Goal: Task Accomplishment & Management: Manage account settings

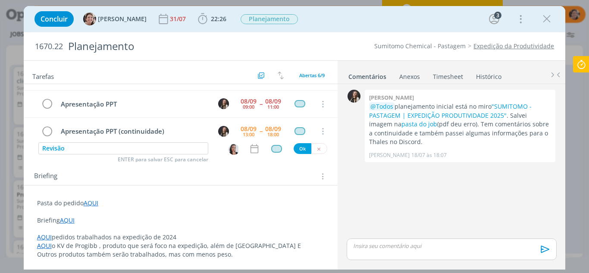
scroll to position [56, 0]
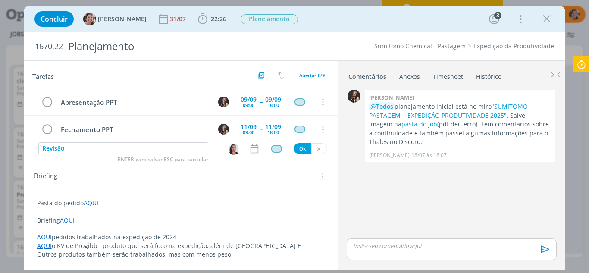
click at [581, 66] on icon at bounding box center [581, 64] width 16 height 17
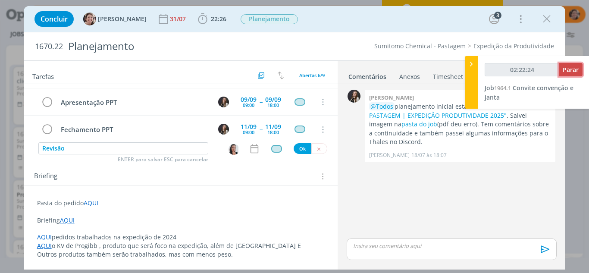
click at [576, 69] on span "Parar" at bounding box center [570, 70] width 16 height 8
click at [537, 87] on span "Convite convenção e janta" at bounding box center [528, 93] width 89 height 18
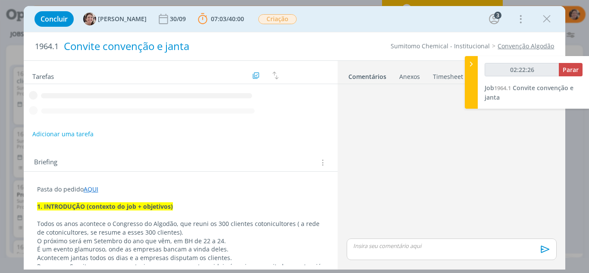
type input "02:22:28"
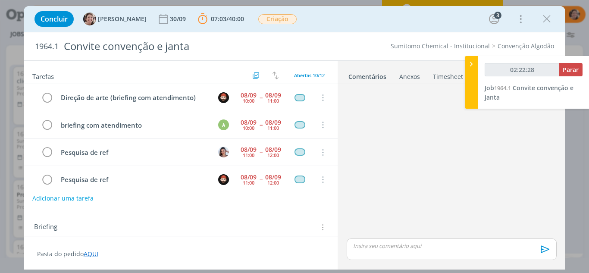
click at [468, 65] on icon at bounding box center [471, 63] width 9 height 9
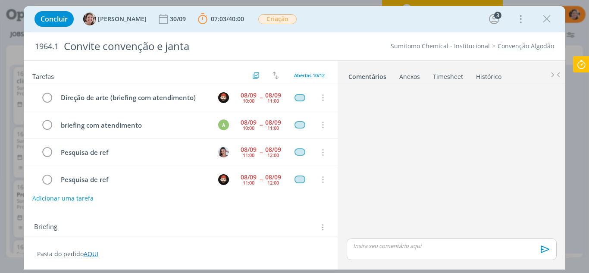
click at [449, 76] on link "Timesheet" at bounding box center [447, 75] width 31 height 12
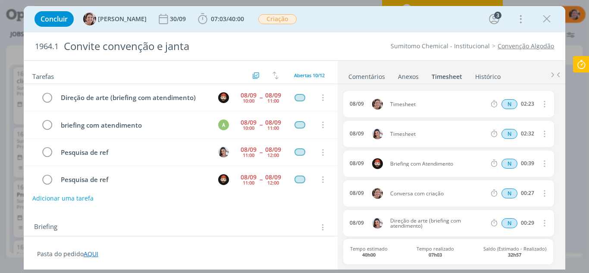
click at [541, 105] on icon "dialog" at bounding box center [543, 104] width 9 height 10
click at [504, 136] on link "Editar" at bounding box center [520, 133] width 68 height 14
drag, startPoint x: 421, startPoint y: 106, endPoint x: 382, endPoint y: 106, distance: 38.4
click at [382, 106] on div "08/09 13:13 Timesheet Selecione a tarefa N 02:23" at bounding box center [448, 104] width 210 height 26
click at [530, 103] on input "02:23" at bounding box center [527, 104] width 19 height 9
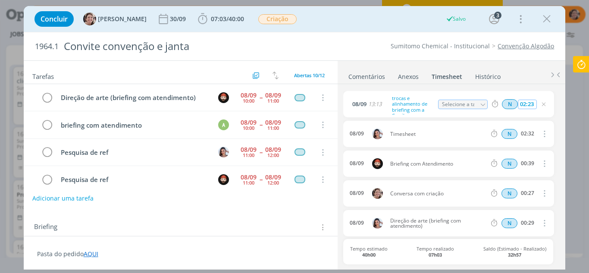
click at [523, 105] on input "02:23" at bounding box center [527, 104] width 19 height 9
type input "00:23"
click at [540, 106] on icon "dialog" at bounding box center [543, 104] width 7 height 7
click at [551, 20] on icon "dialog" at bounding box center [546, 18] width 13 height 13
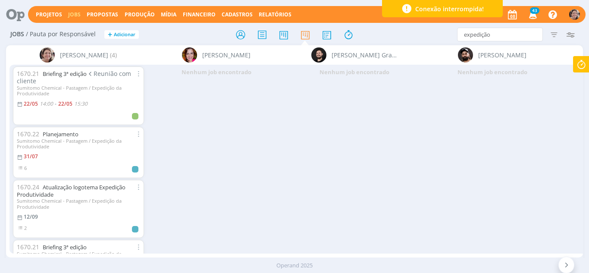
click at [576, 68] on icon at bounding box center [581, 64] width 16 height 17
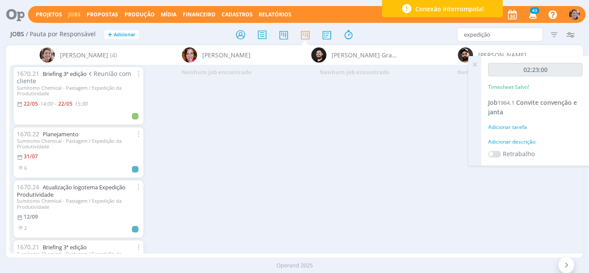
click at [477, 62] on icon at bounding box center [475, 64] width 16 height 17
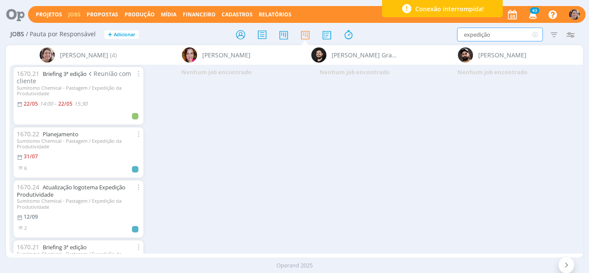
drag, startPoint x: 501, startPoint y: 35, endPoint x: 439, endPoint y: 36, distance: 61.6
click at [439, 36] on div "expedição Filtrar Filtrar Limpar expedição Tipo Jobs e Tarefas Data Personaliza…" at bounding box center [487, 35] width 184 height 14
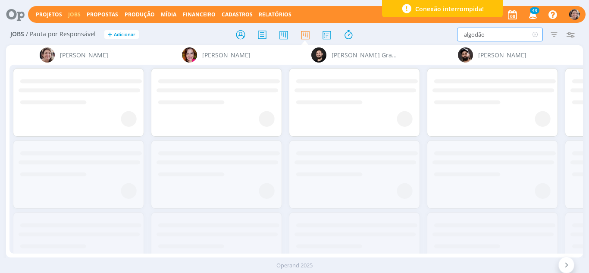
type input "algodão"
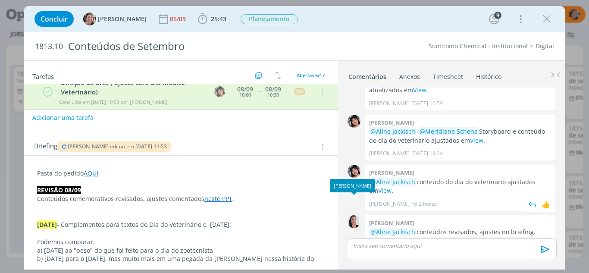
scroll to position [172, 0]
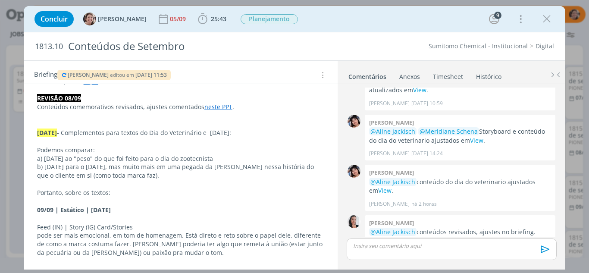
click at [212, 105] on link "neste PPT" at bounding box center [218, 107] width 28 height 8
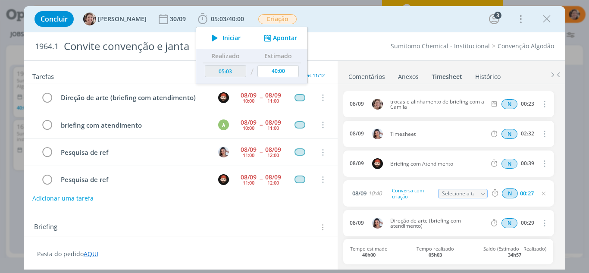
scroll to position [129, 0]
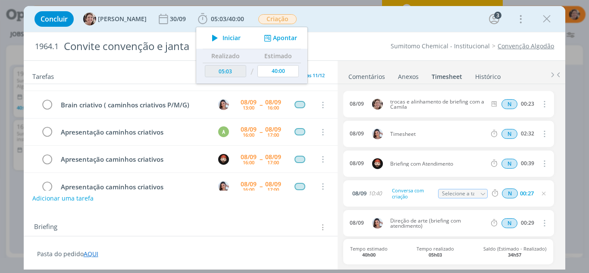
click at [391, 25] on div "Concluir Aline Jackisch 30/09 05:03 / 40:00 Iniciar Apontar Data * 08/09/2025 H…" at bounding box center [294, 19] width 529 height 21
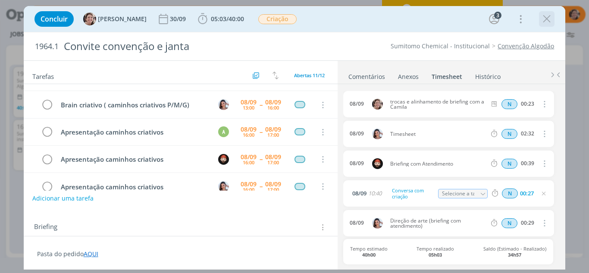
click at [543, 20] on icon "dialog" at bounding box center [546, 18] width 13 height 13
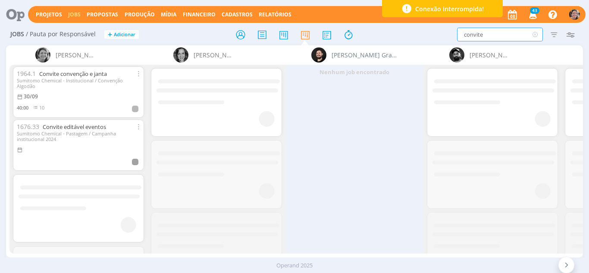
drag, startPoint x: 499, startPoint y: 40, endPoint x: 404, endPoint y: 43, distance: 94.4
click at [406, 42] on div "Jobs / Pauta por Responsável + Adicionar convite Filtrar Filtrar Limpar convite…" at bounding box center [294, 35] width 577 height 22
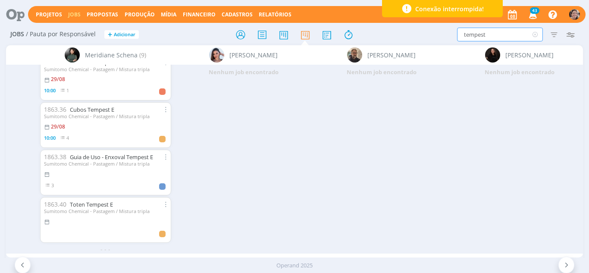
scroll to position [260, 0]
drag, startPoint x: 494, startPoint y: 37, endPoint x: 423, endPoint y: 38, distance: 71.1
click at [423, 38] on div "tempest Filtrar Filtrar Limpar tempest Tipo Jobs e Tarefas Data Personalizado a…" at bounding box center [487, 35] width 184 height 14
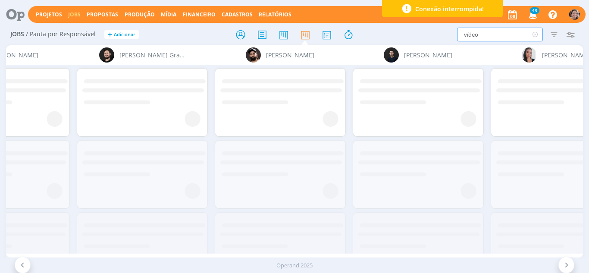
scroll to position [0, 0]
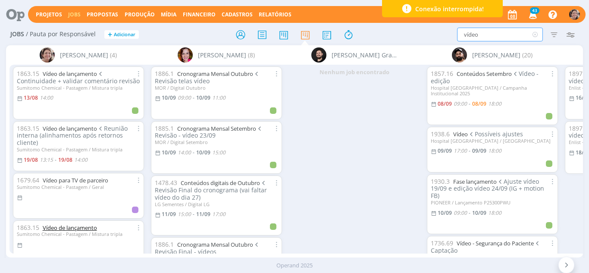
type input "vídeo"
click at [73, 224] on link "Vídeo de lançamento" at bounding box center [70, 228] width 54 height 8
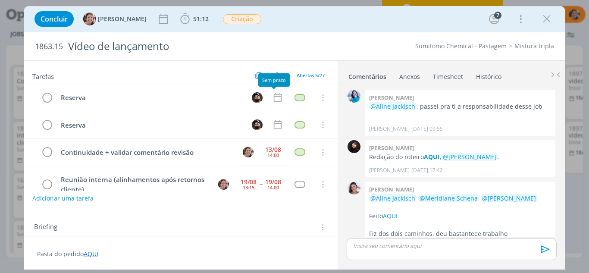
scroll to position [853, 0]
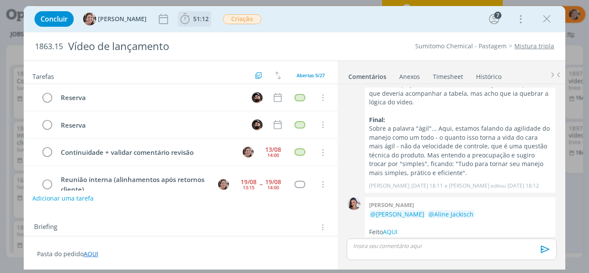
click at [178, 23] on icon "dialog" at bounding box center [184, 18] width 13 height 13
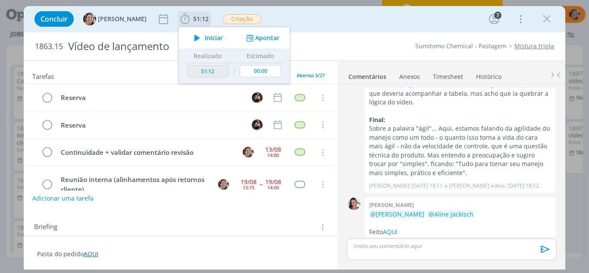
click at [207, 39] on span "Iniciar" at bounding box center [214, 38] width 18 height 6
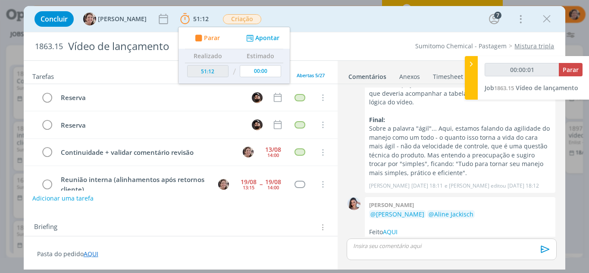
type input "00:00:02"
click at [469, 65] on icon at bounding box center [471, 63] width 9 height 9
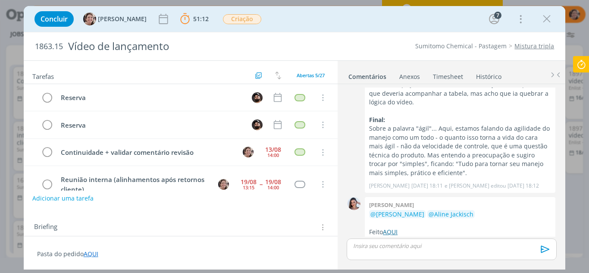
click at [390, 228] on link "AQUI" at bounding box center [390, 232] width 15 height 8
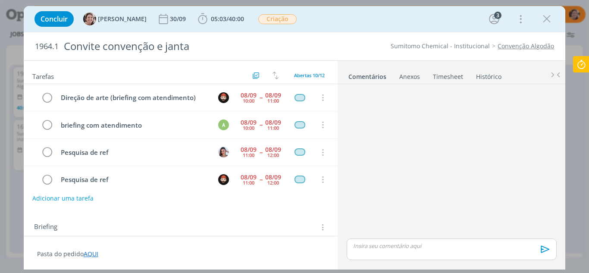
scroll to position [173, 0]
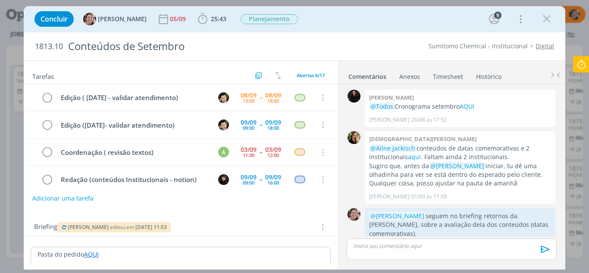
scroll to position [371, 0]
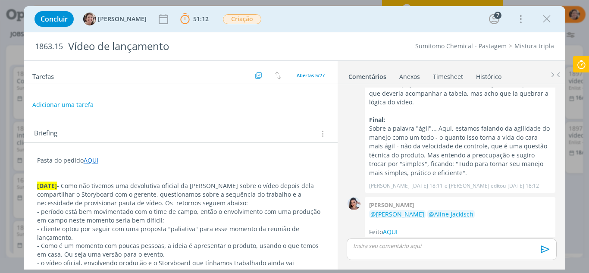
scroll to position [86, 0]
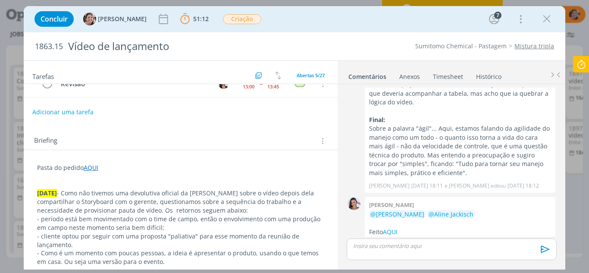
click at [83, 178] on p "dialog" at bounding box center [180, 176] width 287 height 9
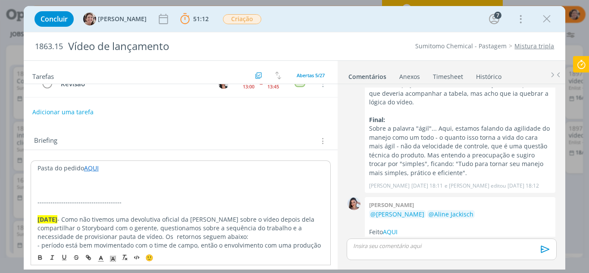
click at [75, 190] on p "dialog" at bounding box center [180, 193] width 287 height 9
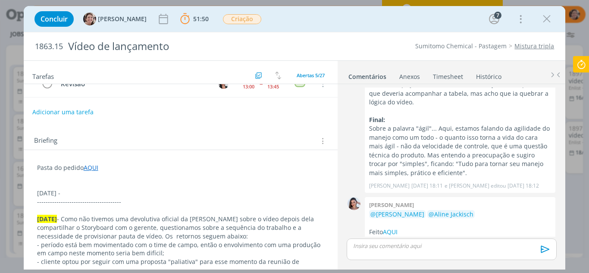
click at [91, 193] on p "08.09.25 -" at bounding box center [180, 193] width 287 height 9
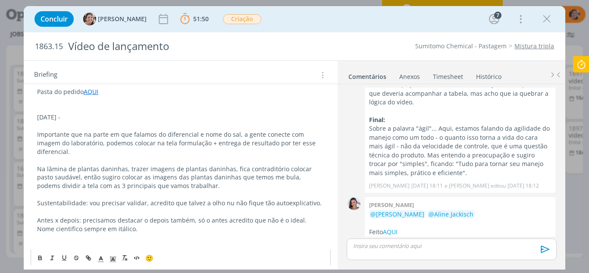
scroll to position [189, 0]
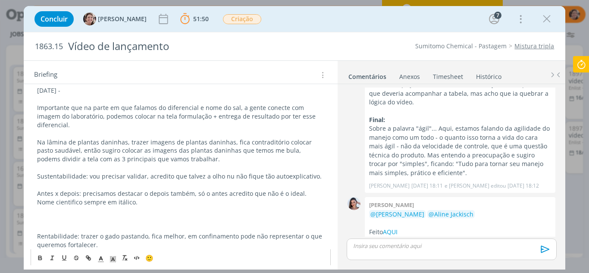
click at [70, 94] on p "08.09.25 -" at bounding box center [180, 90] width 287 height 9
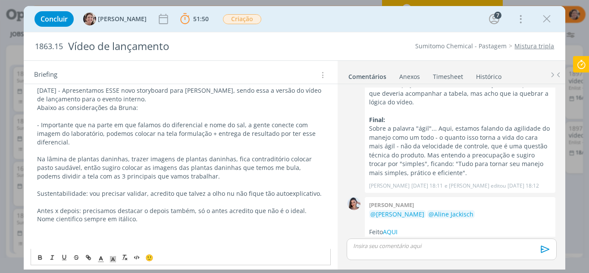
click at [140, 111] on p "Abaixo as considerações da Bruna:" at bounding box center [180, 107] width 287 height 9
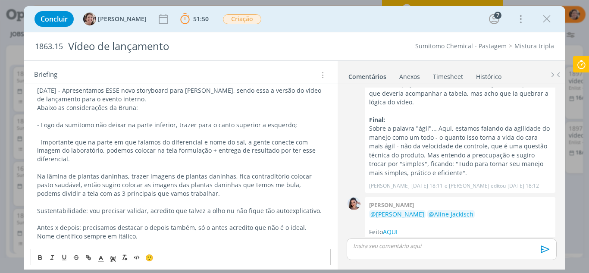
click at [67, 125] on p "- Logo da sumitomo não deixar na parte inferior, trazer para o canto superior a…" at bounding box center [180, 125] width 287 height 9
click at [109, 156] on p "- Importante que na parte em que falamos do diferencial e nome do sal, a gente …" at bounding box center [180, 151] width 287 height 26
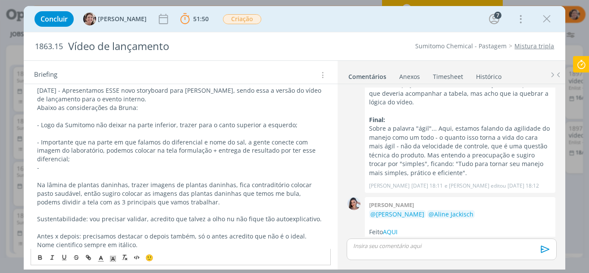
click at [201, 152] on p "- Importante que na parte em que falamos do diferencial e nome do sal, a gente …" at bounding box center [180, 151] width 287 height 26
click at [41, 169] on p "-" at bounding box center [180, 167] width 287 height 9
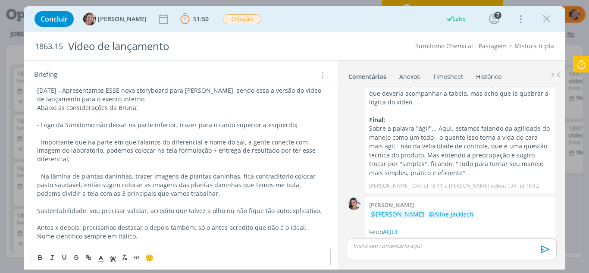
click at [312, 186] on p "- Na lâmina de plantas daninhas, trazer imagens de plantas daninhas, fica contr…" at bounding box center [180, 185] width 287 height 26
click at [119, 186] on p "- Na lâmina de plantas daninhas, trazer imagens de plantas daninhas, fica contr…" at bounding box center [180, 185] width 287 height 26
click at [188, 194] on p "- Na lâmina de plantas daninhas, trazer imagens de plantas daninhas, fica contr…" at bounding box center [180, 185] width 287 height 26
click at [37, 212] on p "Sustentabilidade: vou precisar validar, acredito que talvez a olho nu não fique…" at bounding box center [180, 210] width 287 height 9
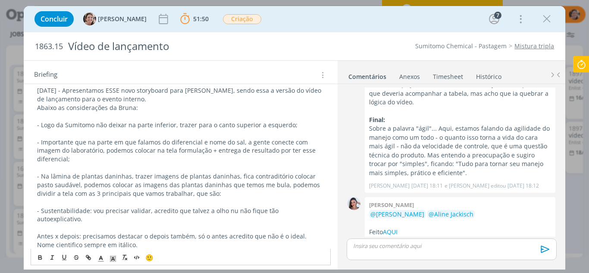
click at [40, 232] on p "Antes x depois: precisamos destacar o depois também, só o antes acredito que nã…" at bounding box center [180, 240] width 287 height 17
click at [39, 232] on p "Antes x depois: precisamos destacar o depois também, só o antes acredito que nã…" at bounding box center [180, 240] width 287 height 17
click at [212, 193] on p "- Na lâmina de plantas daninhas, trazer imagens de plantas daninhas, fica contr…" at bounding box center [180, 185] width 287 height 26
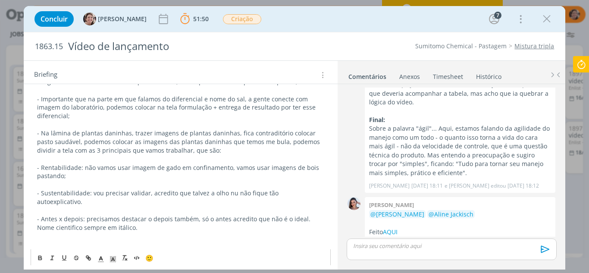
click at [315, 194] on p "- Sustentabilidade: vou precisar validar, acredito que talvez a olho nu não fiq…" at bounding box center [180, 197] width 287 height 17
click at [89, 192] on p "- Sustentabilidade: vou precisar validar, acredito que talvez a olho nu não fiq…" at bounding box center [180, 197] width 287 height 17
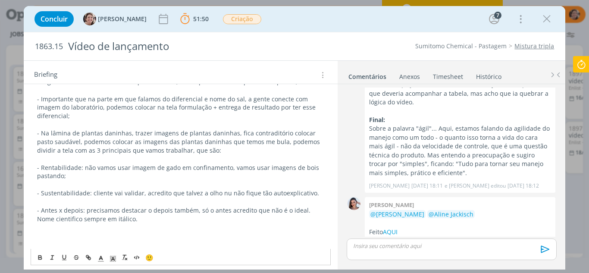
click at [139, 193] on p "- Sustentabilidade: cliente vai validar, acredito que talvez a olho nu não fiqu…" at bounding box center [180, 193] width 287 height 9
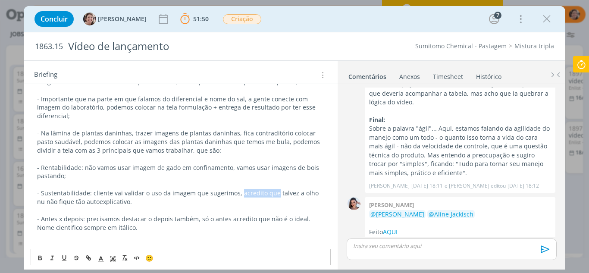
drag, startPoint x: 270, startPoint y: 196, endPoint x: 236, endPoint y: 195, distance: 34.0
click at [236, 195] on p "- Sustentabilidade: cliente vai validar o uso da imagem que sugerimos, acredito…" at bounding box center [180, 197] width 287 height 17
click at [257, 196] on p "- Sustentabilidade: cliente vai validar o uso da imagem que sugerimos, talvez a…" at bounding box center [180, 197] width 287 height 17
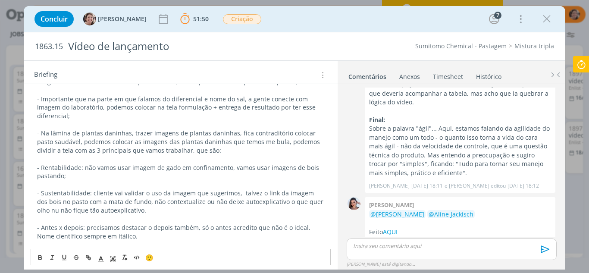
drag, startPoint x: 231, startPoint y: 209, endPoint x: 293, endPoint y: 202, distance: 62.9
click at [290, 205] on p "- Sustentabilidade: cliente vai validar o uso da imagem que sugerimos, talvez o…" at bounding box center [180, 202] width 287 height 26
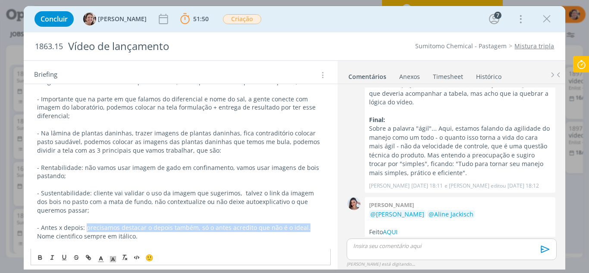
drag, startPoint x: 246, startPoint y: 228, endPoint x: 89, endPoint y: 224, distance: 156.9
click at [86, 228] on p "- Antes x depois: precisamos destacar o depois também, só o antes acredito que …" at bounding box center [180, 231] width 287 height 17
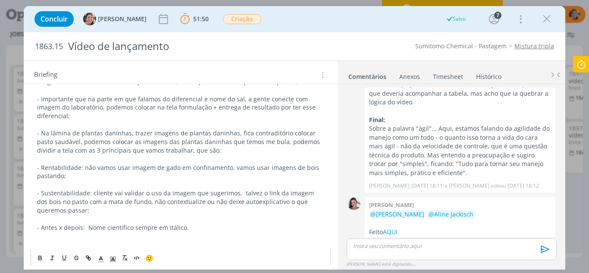
click at [188, 226] on p "- Antes x depois: Nome cientifico sempre em itálico." at bounding box center [180, 227] width 287 height 9
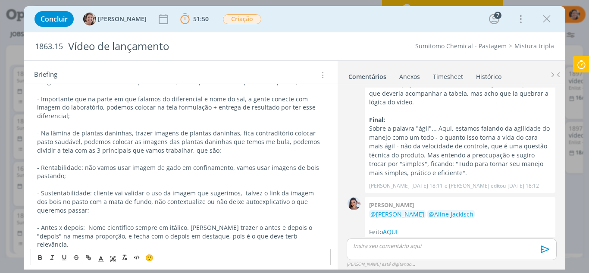
click at [256, 238] on p "- Antes x depois: Nome cientifico sempre em itálico. Vamos trazer o antes e dep…" at bounding box center [180, 236] width 287 height 26
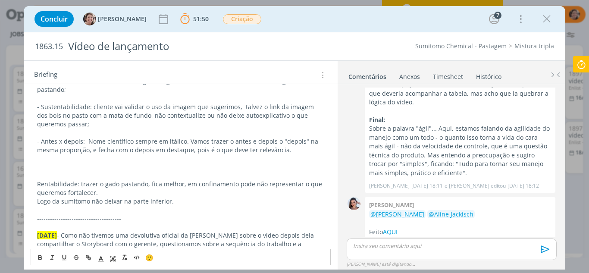
scroll to position [275, 0]
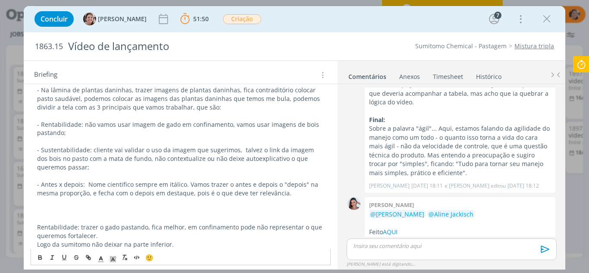
drag, startPoint x: 94, startPoint y: 234, endPoint x: 33, endPoint y: 221, distance: 61.5
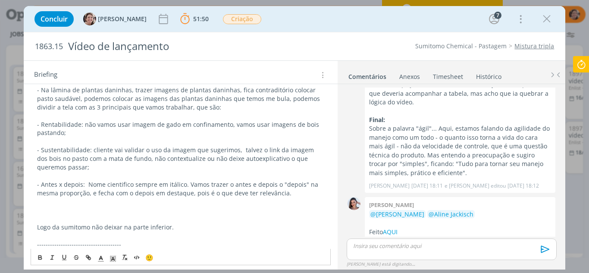
drag, startPoint x: 183, startPoint y: 227, endPoint x: 31, endPoint y: 220, distance: 151.9
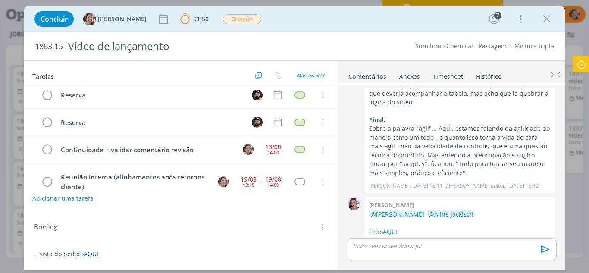
scroll to position [0, 0]
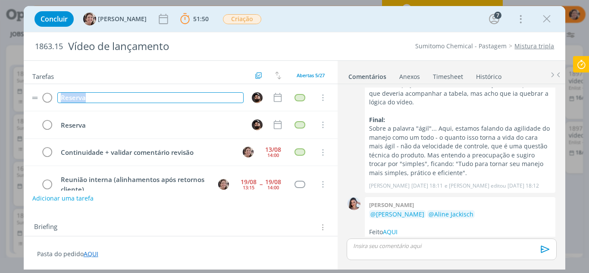
drag, startPoint x: 63, startPoint y: 94, endPoint x: 39, endPoint y: 88, distance: 25.2
click at [39, 88] on tr "Reserva Cancelar" at bounding box center [181, 97] width 314 height 27
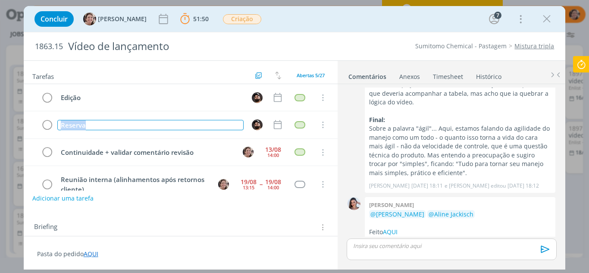
drag, startPoint x: 44, startPoint y: 113, endPoint x: 54, endPoint y: 81, distance: 33.4
click at [44, 109] on div "Edição Cancelar Reserva Cancelar Continuidade + validar comentário revisão 13/0…" at bounding box center [181, 157] width 314 height 146
click at [142, 121] on div "Edição" at bounding box center [150, 125] width 187 height 11
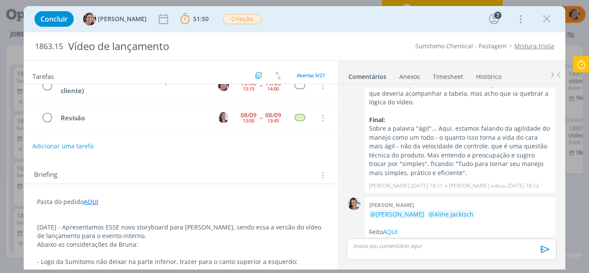
scroll to position [43, 0]
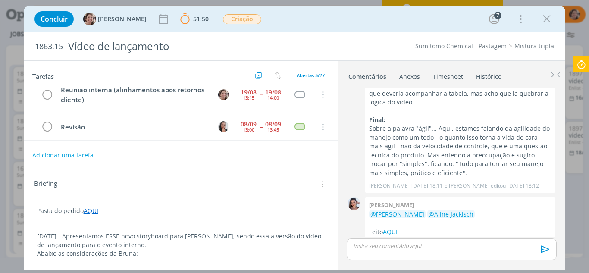
click at [588, 66] on icon at bounding box center [581, 64] width 16 height 17
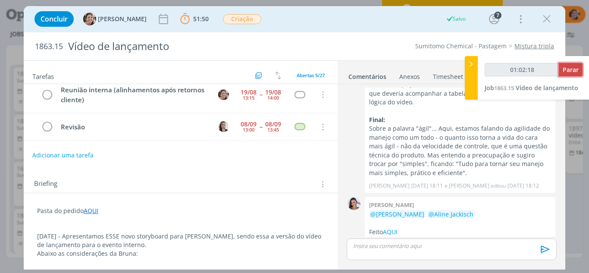
click at [576, 70] on span "Parar" at bounding box center [570, 70] width 16 height 8
click at [570, 69] on span "Parar" at bounding box center [570, 70] width 16 height 8
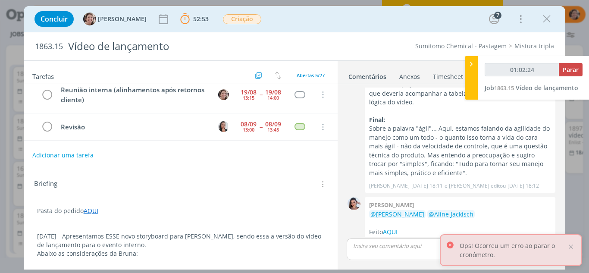
type input "01:03:00"
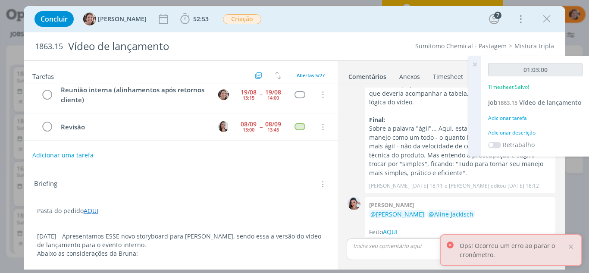
click at [474, 64] on icon at bounding box center [475, 64] width 16 height 17
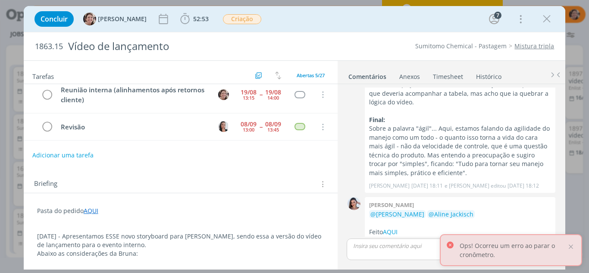
click at [443, 77] on link "Timesheet" at bounding box center [447, 75] width 31 height 12
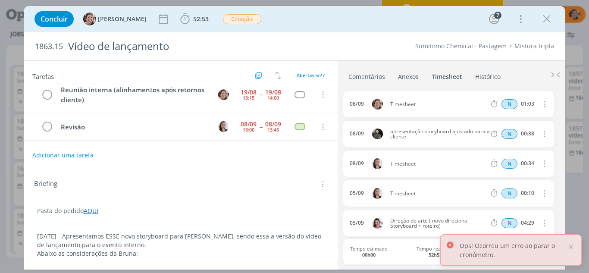
click at [540, 103] on icon "dialog" at bounding box center [543, 104] width 9 height 10
click at [514, 135] on link "Editar" at bounding box center [520, 133] width 68 height 14
drag, startPoint x: 419, startPoint y: 105, endPoint x: 376, endPoint y: 98, distance: 43.2
click at [376, 98] on div "08/09 14:23 Timesheet Selecione a tarefa N 01:03" at bounding box center [448, 104] width 210 height 26
click at [542, 105] on icon "dialog" at bounding box center [543, 104] width 7 height 7
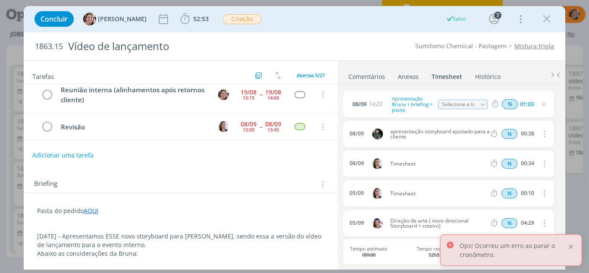
click at [568, 248] on div at bounding box center [571, 247] width 8 height 8
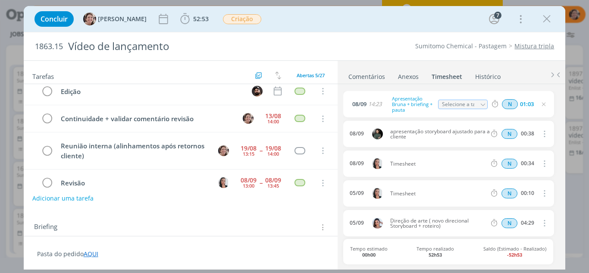
scroll to position [47, 0]
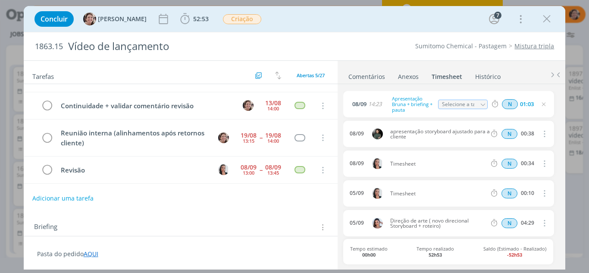
click at [371, 75] on link "Comentários" at bounding box center [366, 75] width 37 height 12
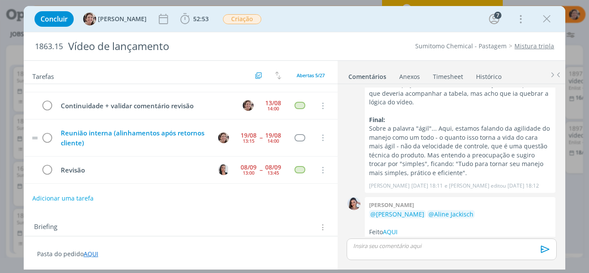
scroll to position [0, 0]
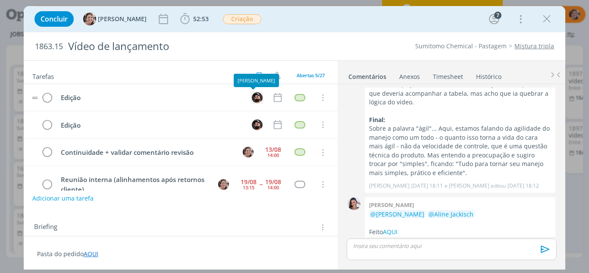
click at [257, 96] on img "dialog" at bounding box center [257, 97] width 11 height 11
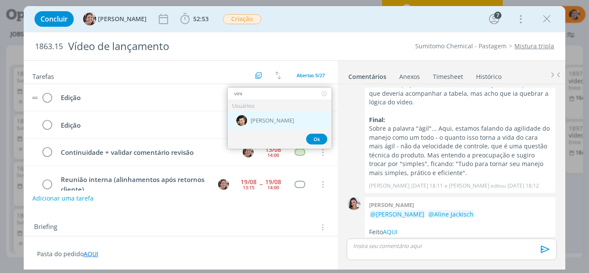
type input "vini"
click at [263, 119] on span "[PERSON_NAME]" at bounding box center [272, 120] width 44 height 7
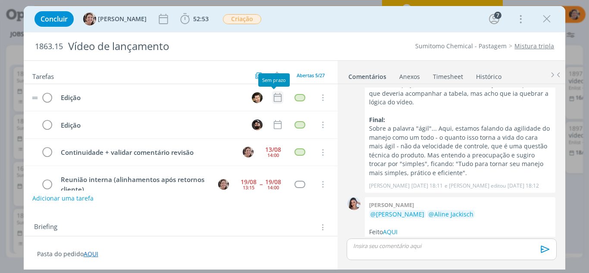
click at [274, 100] on icon "dialog" at bounding box center [277, 97] width 11 height 11
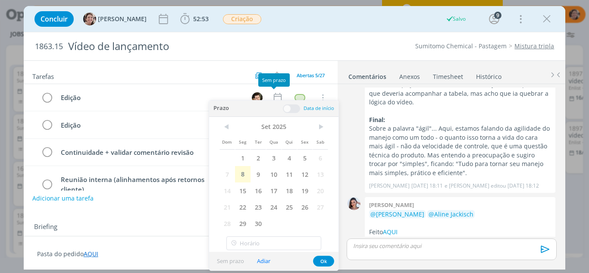
click at [244, 175] on span "8" at bounding box center [243, 174] width 16 height 16
click at [287, 109] on span at bounding box center [291, 108] width 17 height 9
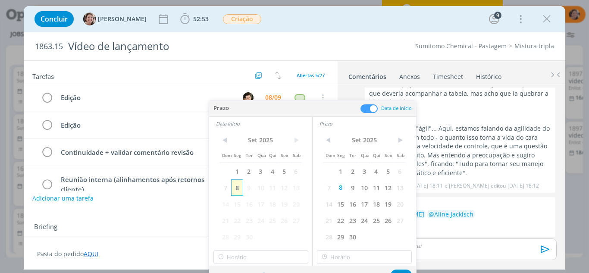
click at [236, 188] on span "8" at bounding box center [237, 187] width 12 height 16
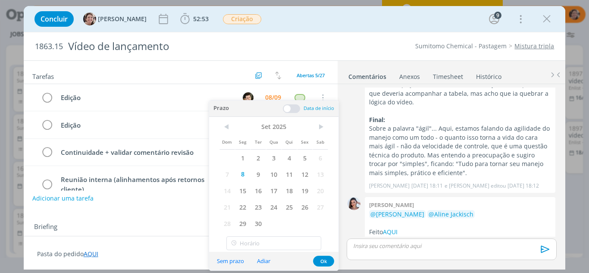
click at [290, 107] on span at bounding box center [291, 108] width 17 height 9
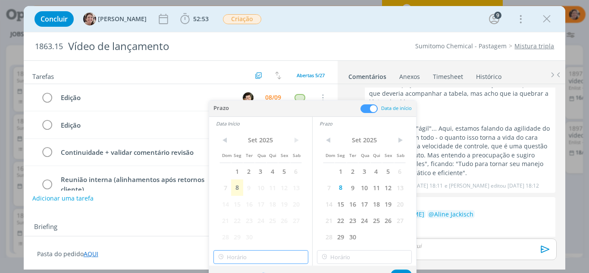
type input "15:00"
click at [246, 253] on input "15:00" at bounding box center [260, 257] width 95 height 14
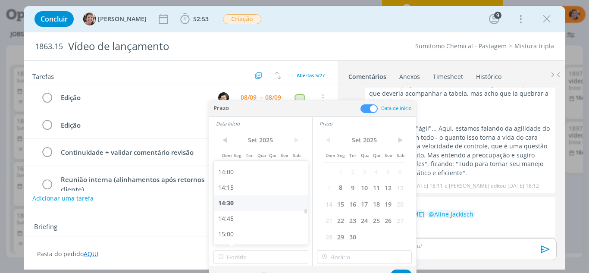
click at [234, 202] on div "14:30" at bounding box center [262, 203] width 97 height 16
type input "14:30"
click at [340, 258] on input "15:00" at bounding box center [364, 257] width 95 height 14
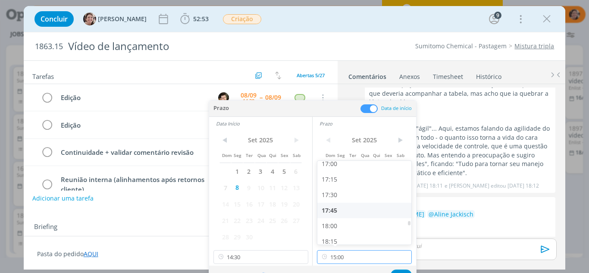
scroll to position [1081, 0]
click at [328, 203] on div "18:00" at bounding box center [365, 205] width 97 height 16
type input "18:00"
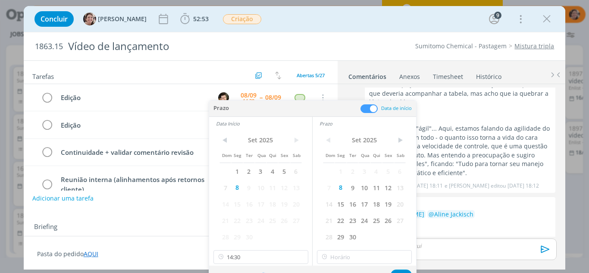
click at [399, 269] on div "Sem prazo Adiar Ok" at bounding box center [312, 274] width 207 height 19
click at [399, 270] on button "Ok" at bounding box center [400, 274] width 21 height 11
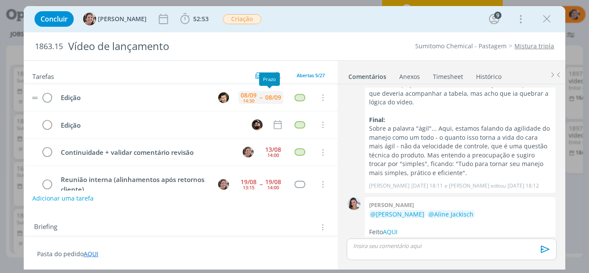
click at [272, 97] on div "08/09" at bounding box center [273, 97] width 16 height 6
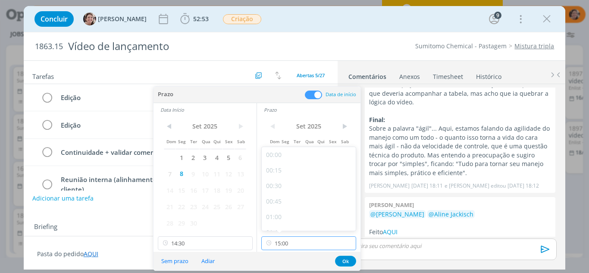
click at [298, 245] on input "15:00" at bounding box center [308, 243] width 95 height 14
click at [284, 193] on div "18:00" at bounding box center [310, 191] width 97 height 16
type input "18:00"
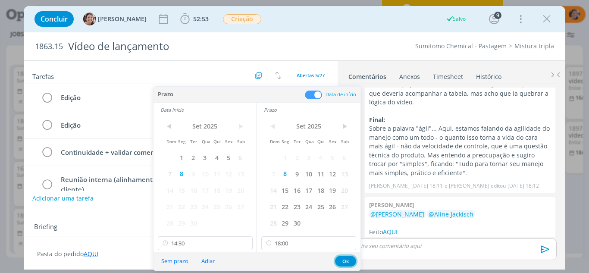
click at [346, 261] on button "Ok" at bounding box center [345, 261] width 21 height 11
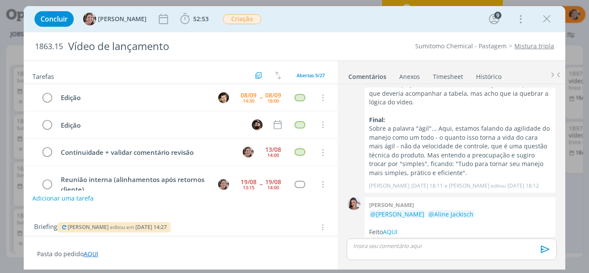
scroll to position [895, 0]
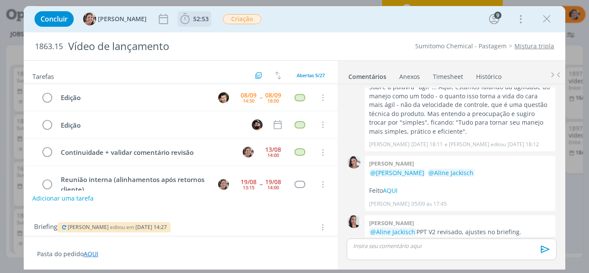
click at [178, 20] on icon "dialog" at bounding box center [184, 18] width 13 height 13
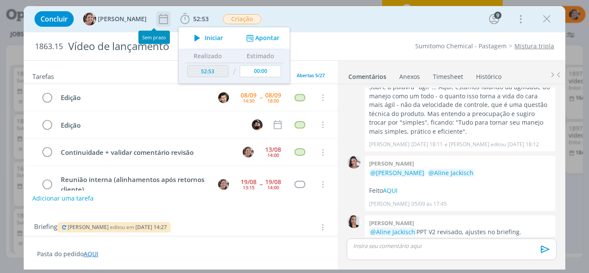
click at [157, 19] on icon "dialog" at bounding box center [163, 18] width 13 height 13
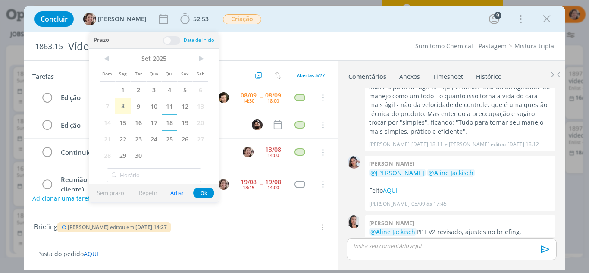
click at [169, 125] on span "18" at bounding box center [170, 122] width 16 height 16
click at [201, 191] on button "Ok" at bounding box center [203, 192] width 21 height 11
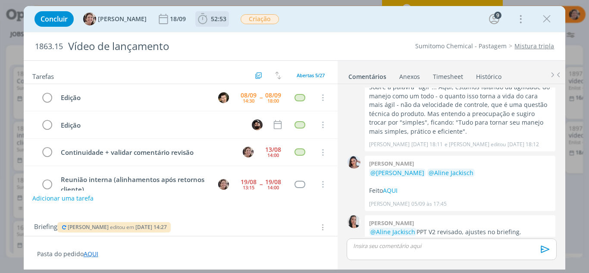
click at [198, 19] on icon "dialog" at bounding box center [202, 18] width 9 height 11
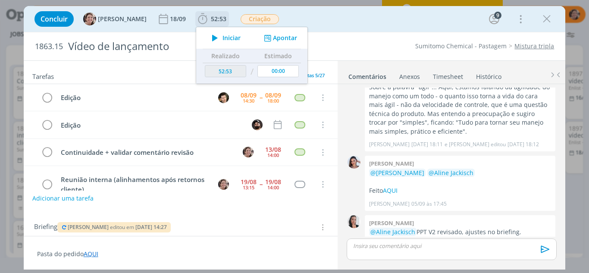
click at [222, 37] on span "Iniciar" at bounding box center [231, 38] width 18 height 6
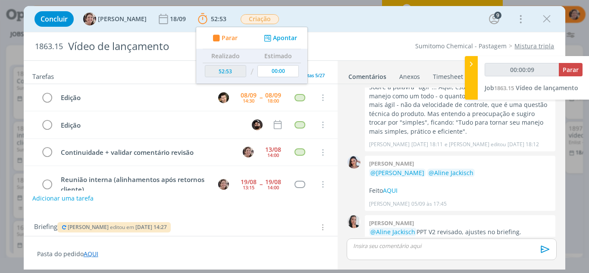
type input "00:00:10"
click at [474, 64] on icon at bounding box center [471, 63] width 9 height 9
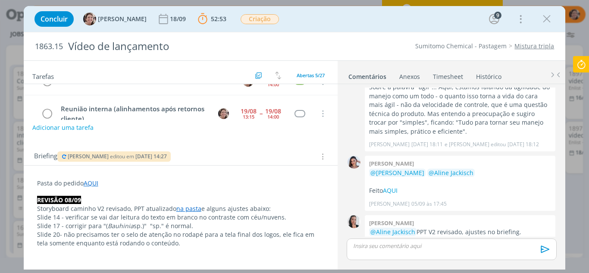
scroll to position [86, 0]
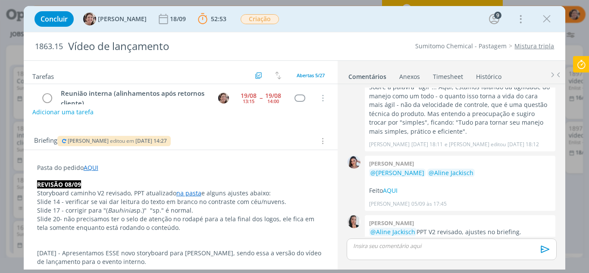
click at [192, 193] on link "na pasta" at bounding box center [188, 193] width 25 height 8
click at [449, 73] on link "Timesheet" at bounding box center [447, 75] width 31 height 12
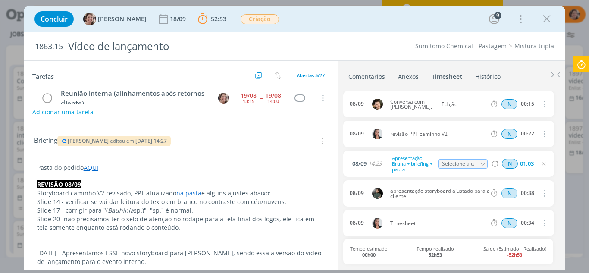
click at [579, 58] on icon at bounding box center [581, 64] width 16 height 17
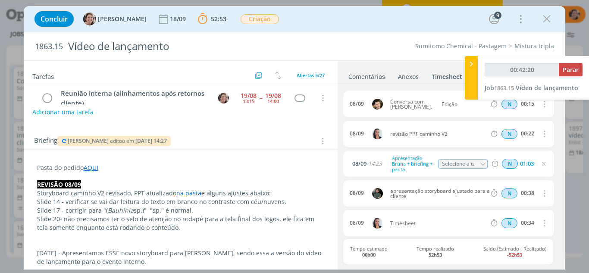
type input "00:42:21"
click at [571, 69] on span "Parar" at bounding box center [570, 70] width 16 height 8
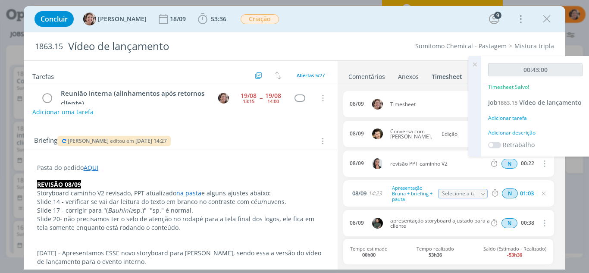
click at [479, 65] on icon at bounding box center [475, 64] width 16 height 17
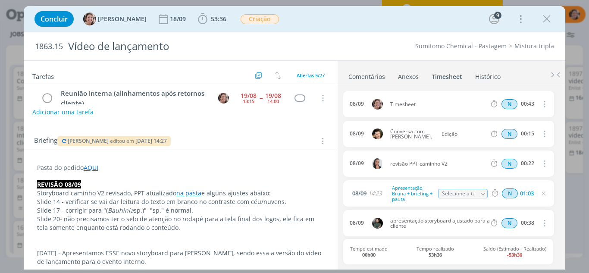
click at [539, 106] on icon "dialog" at bounding box center [543, 104] width 9 height 10
click at [507, 131] on link "Editar" at bounding box center [520, 133] width 68 height 14
click at [531, 104] on input "00:43" at bounding box center [527, 104] width 19 height 9
type input "00:15"
drag, startPoint x: 421, startPoint y: 104, endPoint x: 384, endPoint y: 106, distance: 36.7
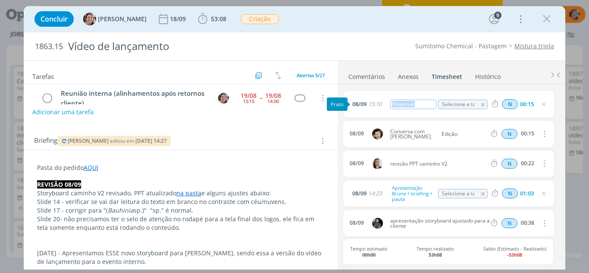
click at [384, 106] on div "08/09 15:10 Timesheet Selecione a tarefa N 00:15" at bounding box center [448, 104] width 210 height 26
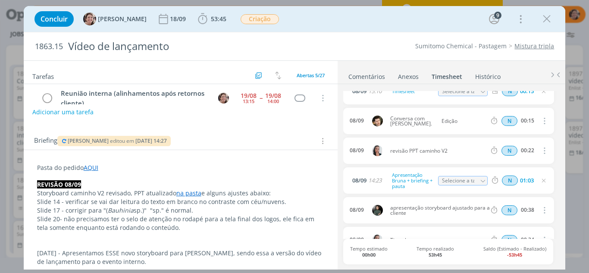
scroll to position [0, 0]
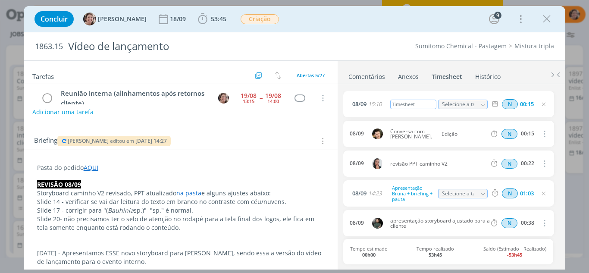
click at [418, 103] on div "Timesheet" at bounding box center [413, 104] width 47 height 9
click at [542, 105] on icon "dialog" at bounding box center [543, 104] width 7 height 7
drag, startPoint x: 548, startPoint y: 20, endPoint x: 138, endPoint y: 3, distance: 410.2
click at [548, 20] on icon "dialog" at bounding box center [546, 18] width 13 height 13
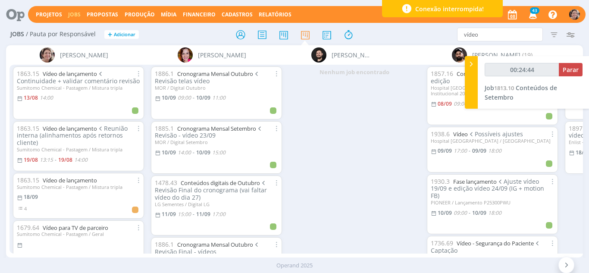
type input "00:25:44"
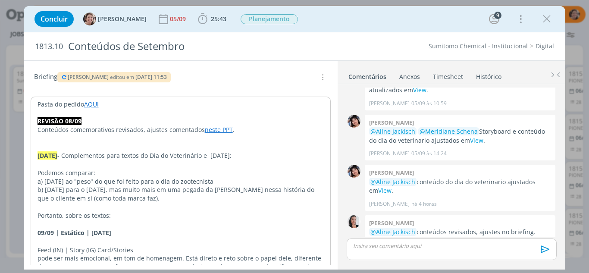
scroll to position [129, 0]
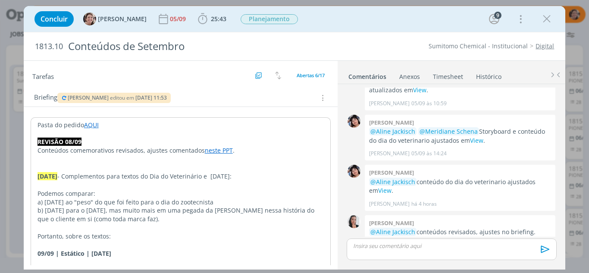
click at [90, 124] on link "AQUI" at bounding box center [91, 125] width 15 height 8
click at [196, 22] on icon "dialog" at bounding box center [202, 18] width 13 height 13
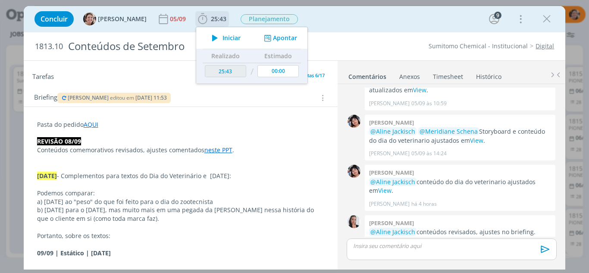
click at [222, 36] on span "Iniciar" at bounding box center [231, 38] width 18 height 6
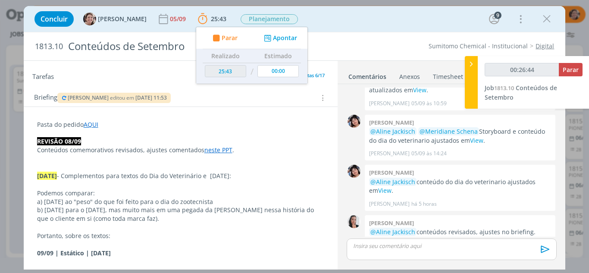
type input "00:27:44"
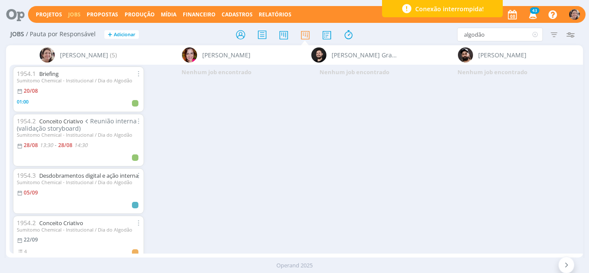
drag, startPoint x: 484, startPoint y: 35, endPoint x: 418, endPoint y: 34, distance: 65.9
click at [418, 34] on div "algodão Filtrar Filtrar Limpar algodão Tipo Jobs e Tarefas Data Personalizado a…" at bounding box center [487, 35] width 184 height 14
type input "spot"
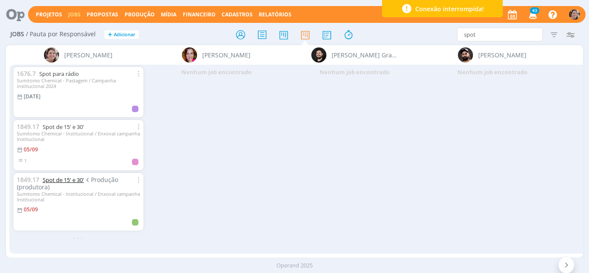
click at [68, 180] on link "Spot de 15' e 30'" at bounding box center [63, 180] width 41 height 8
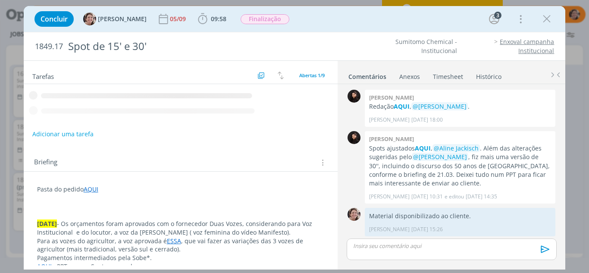
scroll to position [302, 0]
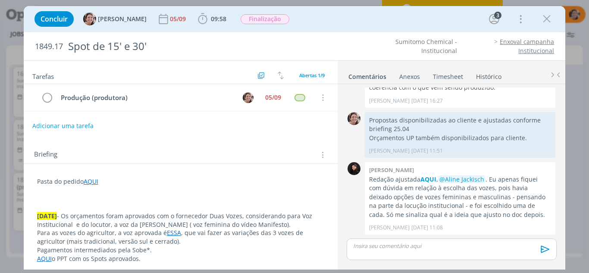
click at [455, 77] on link "Timesheet" at bounding box center [447, 75] width 31 height 12
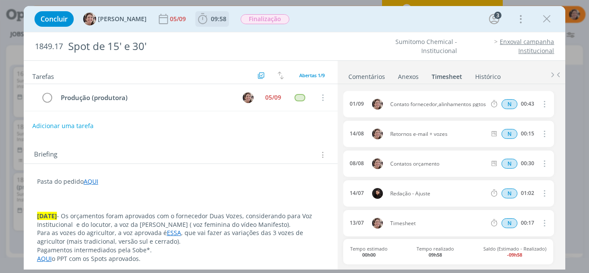
click at [198, 22] on icon "dialog" at bounding box center [202, 18] width 13 height 13
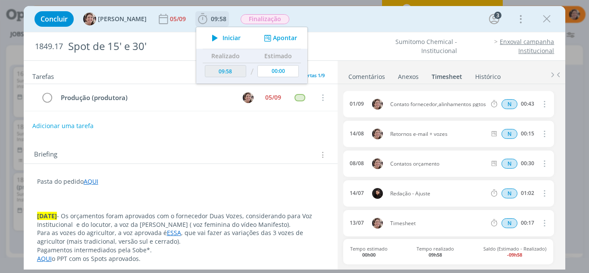
click at [269, 36] on button "Apontar" at bounding box center [280, 38] width 36 height 9
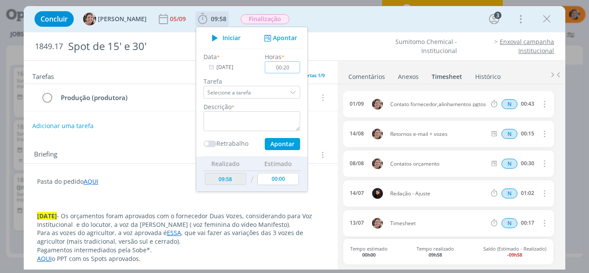
type input "00:20"
click at [256, 113] on textarea "dialog" at bounding box center [251, 121] width 97 height 20
type textarea "Avaliação e envio propostas"
click at [277, 145] on button "Apontar" at bounding box center [282, 144] width 35 height 12
type input "10:18"
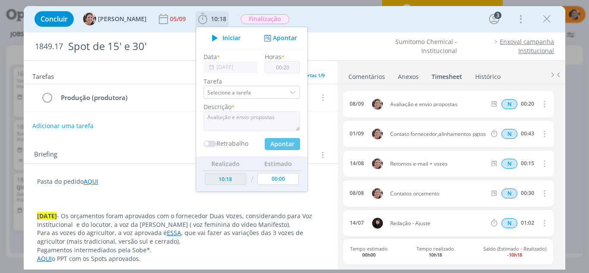
type input "00:00"
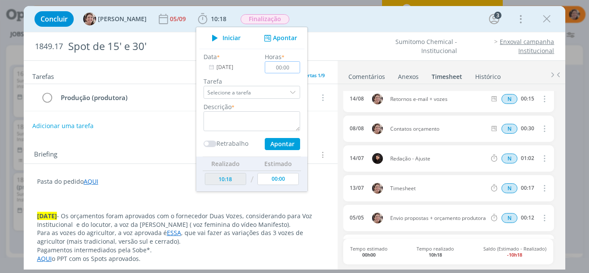
scroll to position [86, 0]
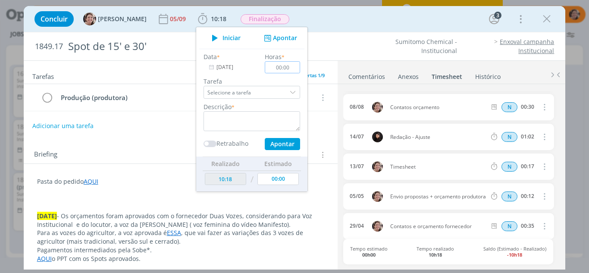
click at [543, 169] on icon "dialog" at bounding box center [543, 166] width 9 height 10
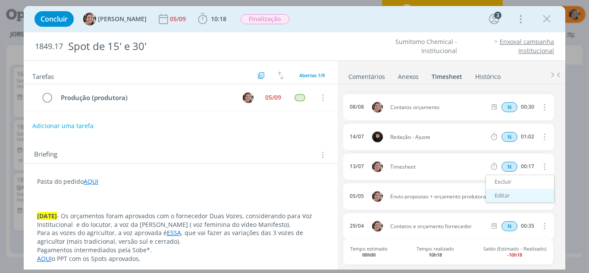
click at [501, 192] on link "Editar" at bounding box center [520, 196] width 68 height 14
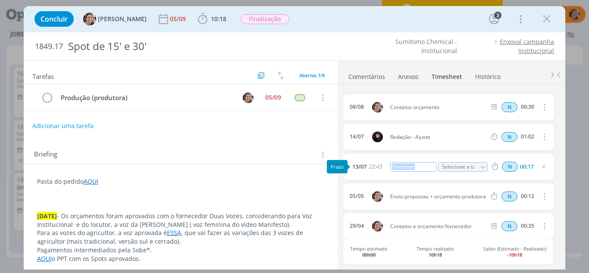
drag, startPoint x: 415, startPoint y: 168, endPoint x: 372, endPoint y: 152, distance: 46.4
click at [373, 164] on div "[DATE] 22:43 Timesheet Selecione a tarefa N 00:17" at bounding box center [448, 166] width 210 height 26
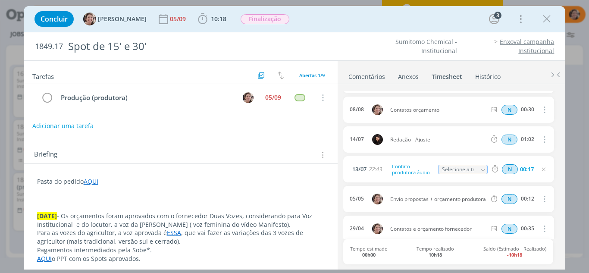
click at [541, 172] on div "N 00:17" at bounding box center [545, 169] width 117 height 11
click at [53, 98] on icon "dialog" at bounding box center [47, 97] width 12 height 13
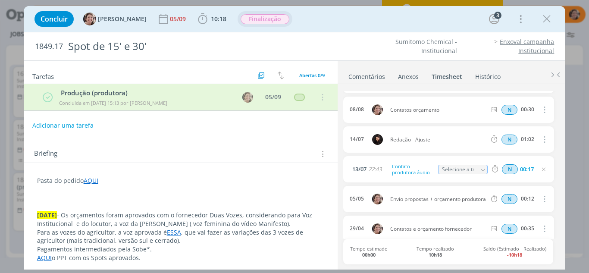
click at [261, 19] on span "Finalização" at bounding box center [264, 19] width 49 height 10
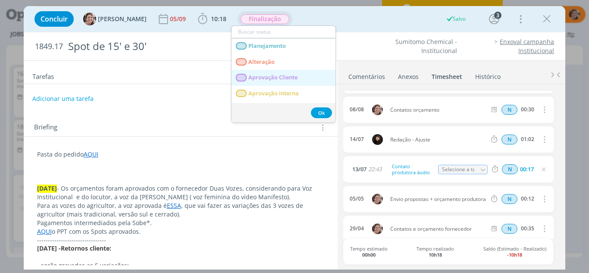
click at [277, 78] on span "Aprovação Cliente" at bounding box center [272, 77] width 49 height 7
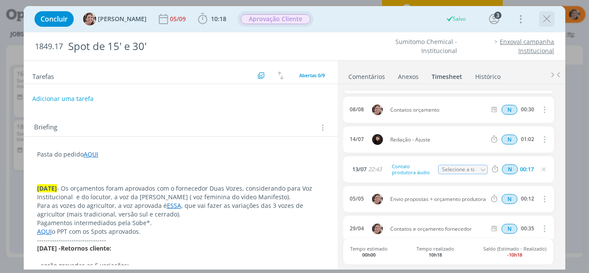
click at [546, 15] on icon "dialog" at bounding box center [546, 18] width 13 height 13
